Goal: Task Accomplishment & Management: Manage account settings

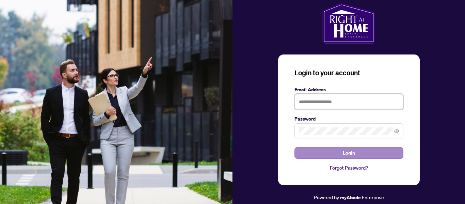
type input "**********"
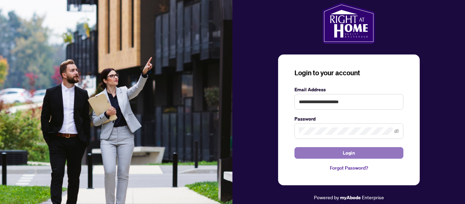
click at [351, 152] on span "Login" at bounding box center [349, 153] width 12 height 11
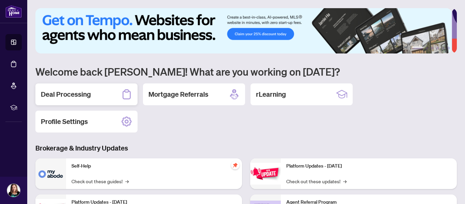
click at [94, 88] on div "Deal Processing" at bounding box center [86, 94] width 102 height 22
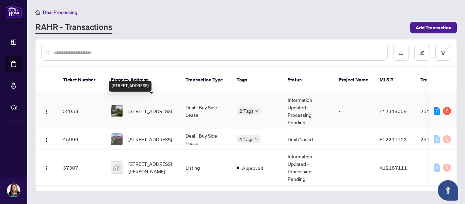
click at [143, 108] on span "[STREET_ADDRESS]" at bounding box center [150, 110] width 44 height 7
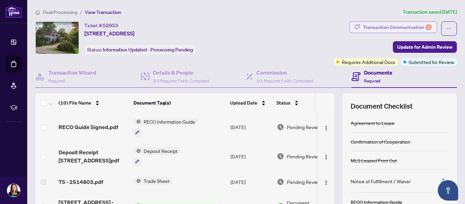
click at [355, 27] on icon "button" at bounding box center [357, 26] width 5 height 5
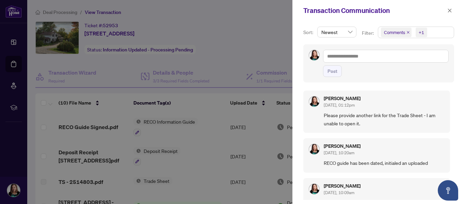
click at [260, 31] on div at bounding box center [232, 102] width 465 height 204
click at [451, 11] on icon "close" at bounding box center [450, 11] width 4 height 4
